Goal: Information Seeking & Learning: Learn about a topic

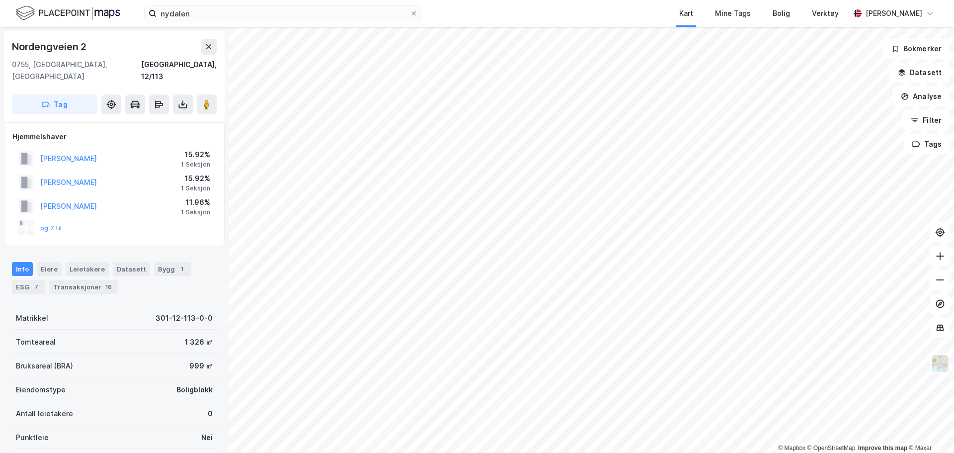
click at [714, 452] on html "nydalen Kart Mine Tags Bolig Verktøy [PERSON_NAME] © Mapbox © OpenStreetMap Imp…" at bounding box center [477, 226] width 954 height 453
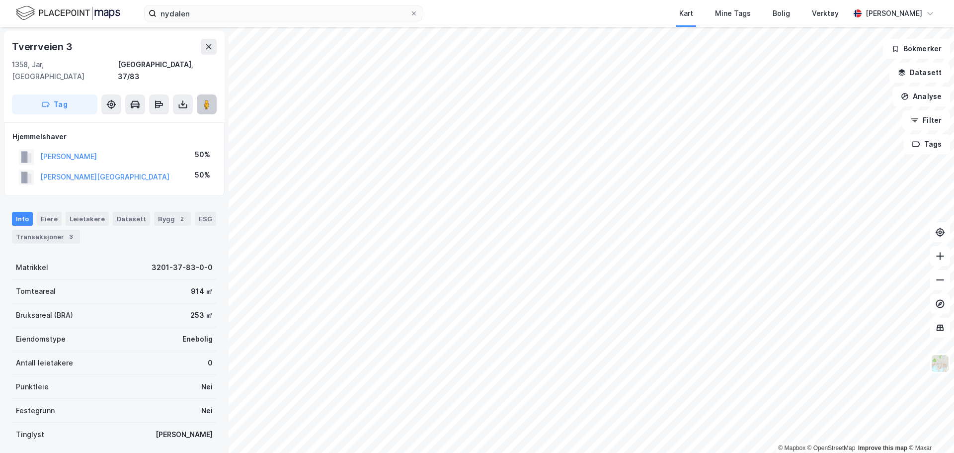
click at [211, 99] on icon at bounding box center [207, 104] width 10 height 10
click at [187, 285] on div "1 174 ㎡" at bounding box center [200, 291] width 26 height 12
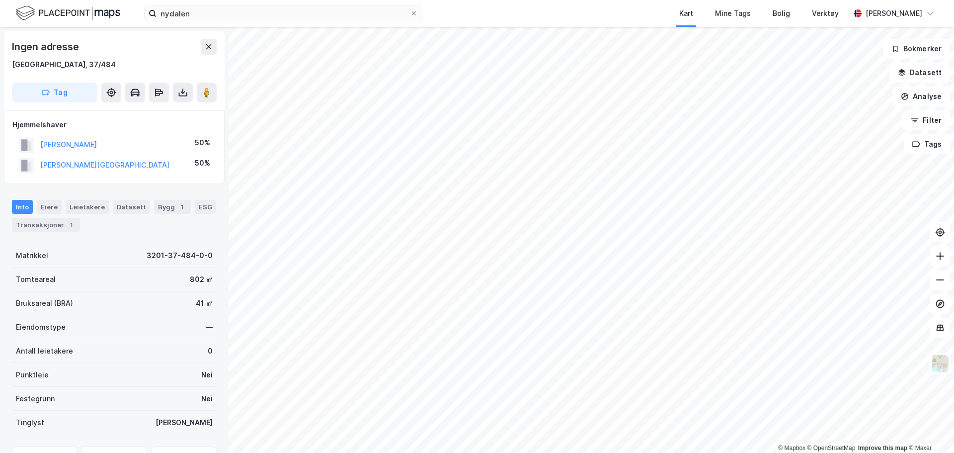
click at [190, 276] on div "802 ㎡" at bounding box center [201, 279] width 23 height 12
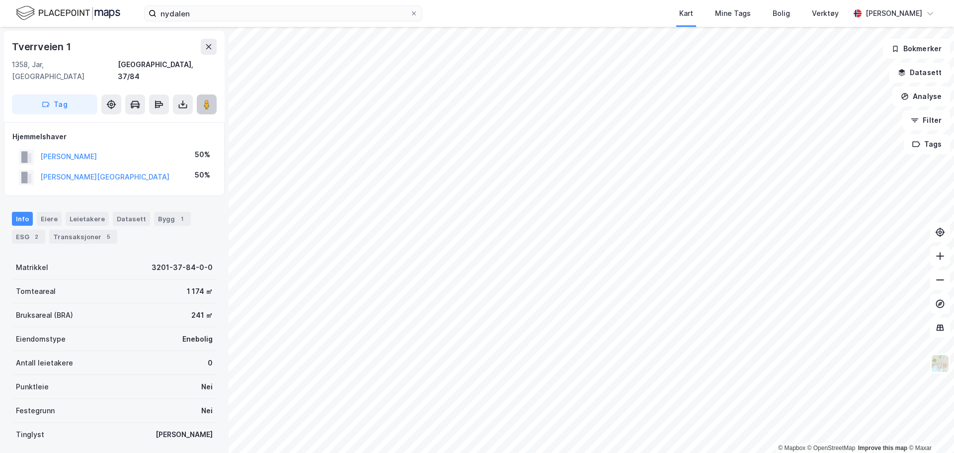
click at [206, 99] on image at bounding box center [207, 104] width 6 height 10
click at [203, 99] on icon at bounding box center [207, 104] width 10 height 10
click at [207, 99] on image at bounding box center [207, 104] width 6 height 10
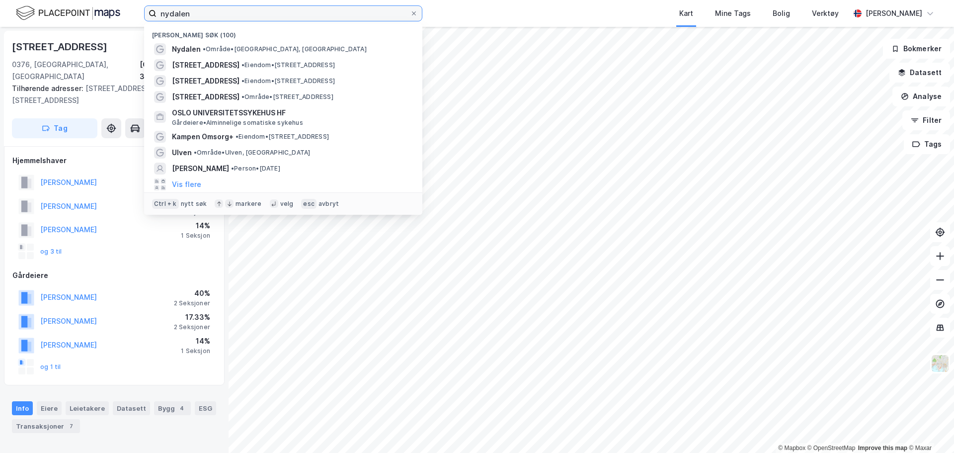
drag, startPoint x: 196, startPoint y: 8, endPoint x: 163, endPoint y: -2, distance: 34.4
click at [163, 0] on html "nydalen Nylige søk (100) [GEOGRAPHIC_DATA] • Område • [GEOGRAPHIC_DATA], [GEOGR…" at bounding box center [477, 226] width 954 height 453
type input "n"
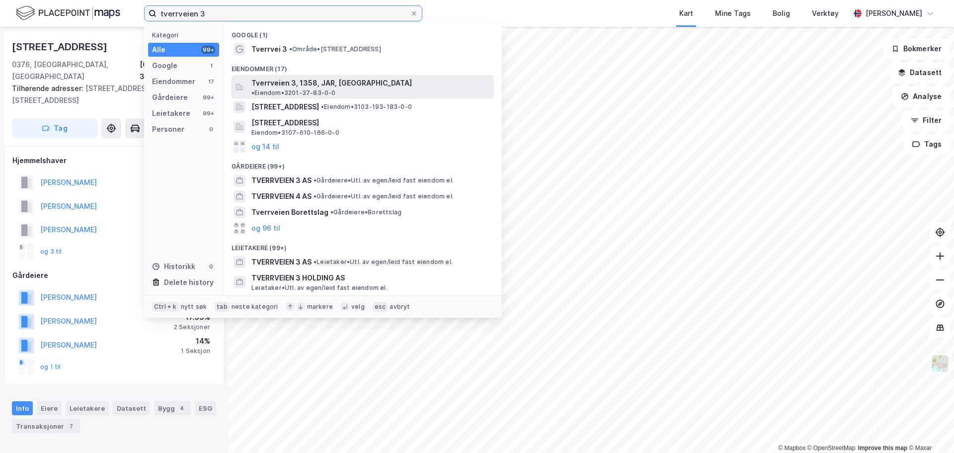
type input "tverrveien 3"
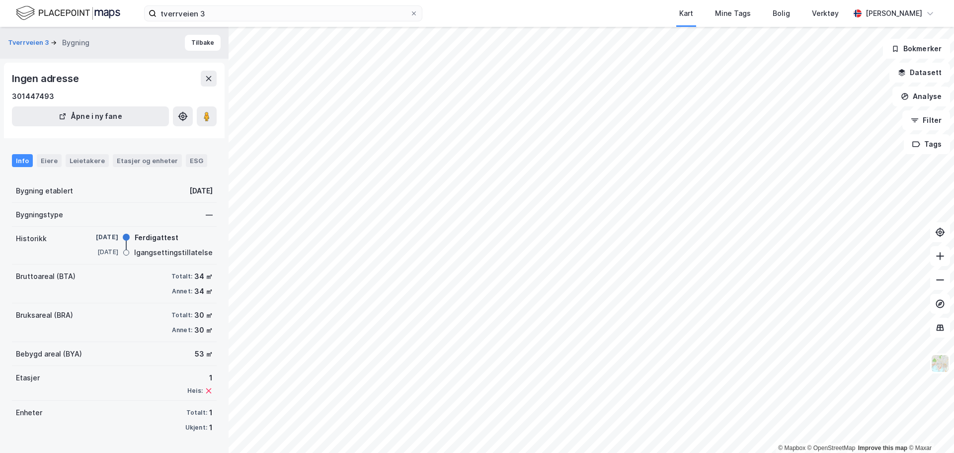
click at [194, 275] on div "34 ㎡" at bounding box center [203, 276] width 18 height 12
click at [211, 81] on icon at bounding box center [209, 79] width 8 height 8
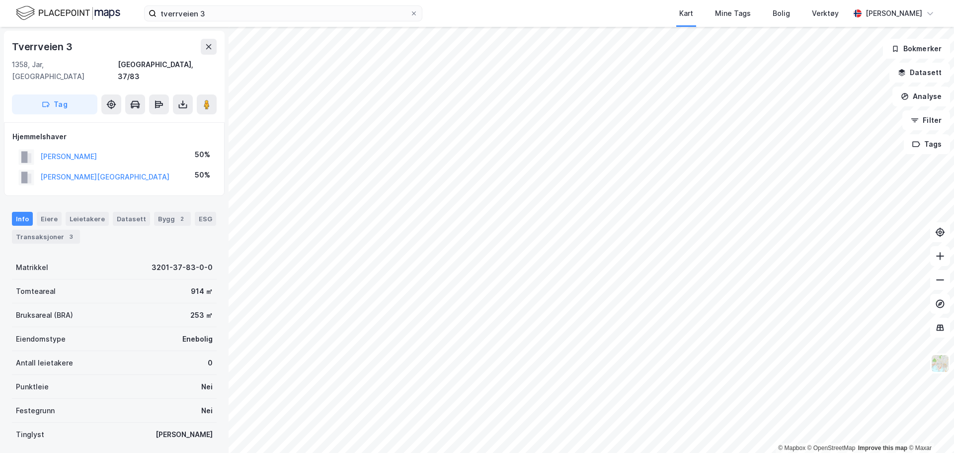
click at [191, 285] on div "914 ㎡" at bounding box center [202, 291] width 22 height 12
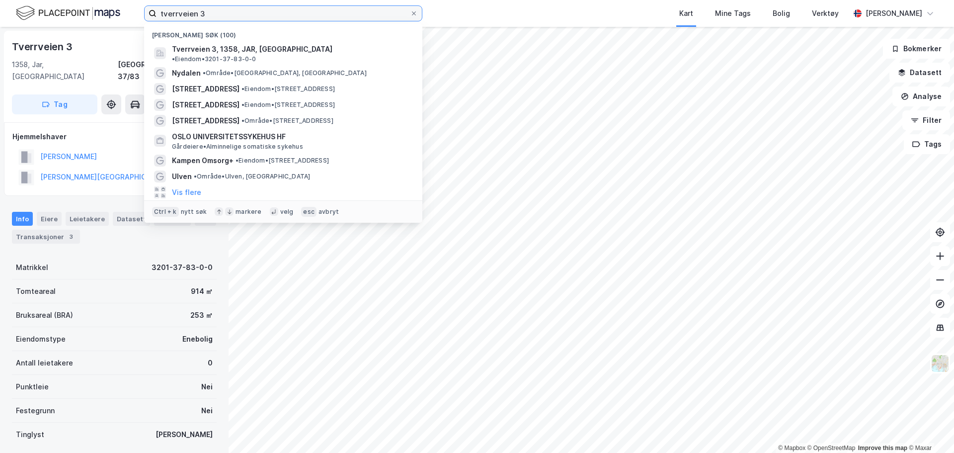
click at [225, 19] on input "tverrveien 3" at bounding box center [282, 13] width 253 height 15
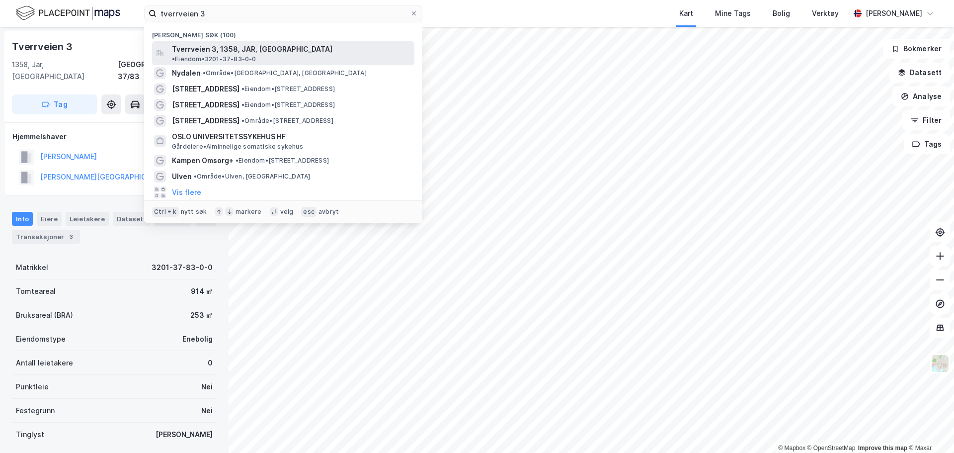
click at [229, 47] on span "Tverrveien 3, 1358, JAR, [GEOGRAPHIC_DATA]" at bounding box center [252, 49] width 160 height 12
